Goal: Find specific page/section: Find specific page/section

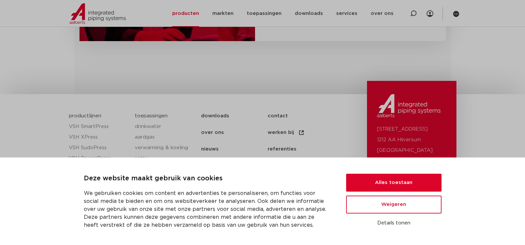
scroll to position [298, 0]
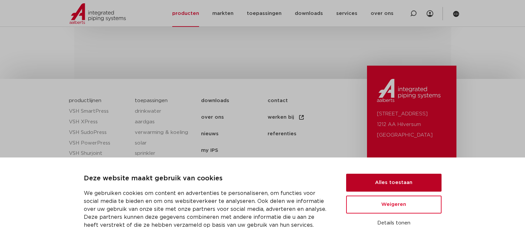
click at [380, 177] on button "Alles toestaan" at bounding box center [393, 183] width 95 height 18
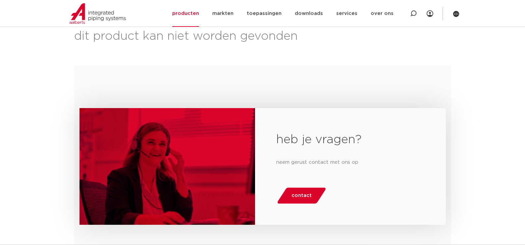
scroll to position [0, 0]
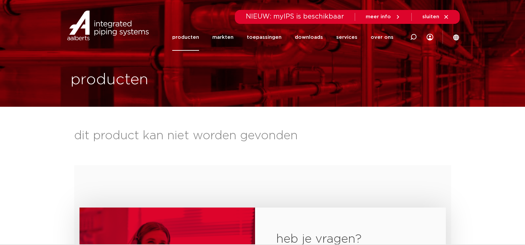
click at [191, 37] on link "producten" at bounding box center [185, 37] width 27 height 27
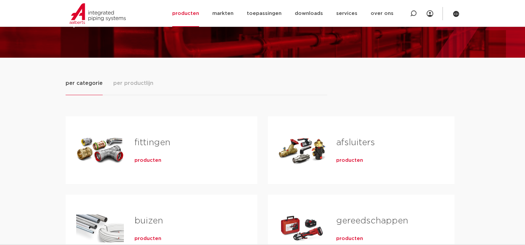
scroll to position [66, 0]
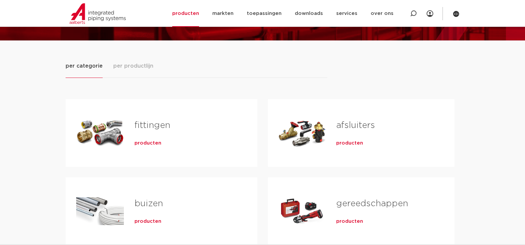
click at [314, 130] on div "Tabs. Open items met enter of spatie, sluit af met escape en navigeer met de pi…" at bounding box center [302, 133] width 47 height 46
click at [356, 123] on link "afsluiters" at bounding box center [355, 125] width 39 height 9
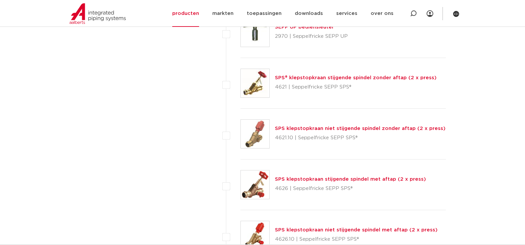
scroll to position [2685, 0]
